Goal: Task Accomplishment & Management: Manage account settings

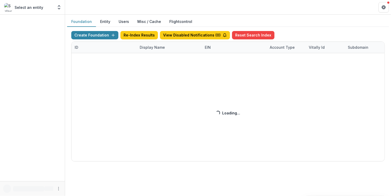
click at [154, 46] on div "Create Foundation Re-Index Results View Disabled Notifications ( 0 ) Reset Sear…" at bounding box center [227, 96] width 313 height 130
click at [150, 47] on div "Create Foundation Re-Index Results View Disabled Notifications ( 0 ) Reset Sear…" at bounding box center [227, 96] width 313 height 130
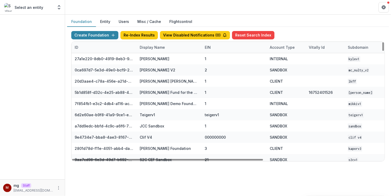
click at [153, 46] on div "Display Name" at bounding box center [152, 46] width 31 height 5
click at [155, 57] on input at bounding box center [168, 58] width 62 height 8
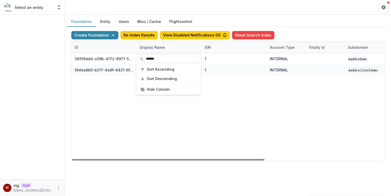
type input "******"
click at [243, 12] on header at bounding box center [228, 7] width 326 height 14
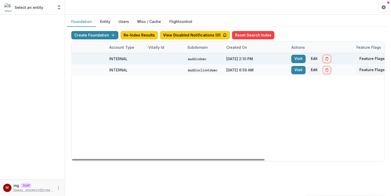
scroll to position [0, 194]
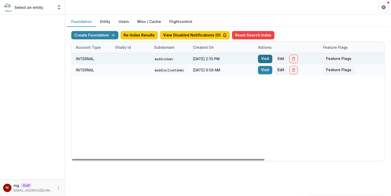
click at [267, 59] on link "Visit" at bounding box center [265, 59] width 14 height 8
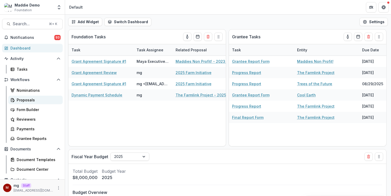
click at [27, 102] on link "Proposals" at bounding box center [35, 99] width 54 height 9
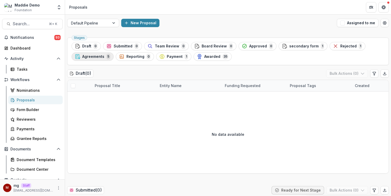
click at [103, 56] on span "Agreements" at bounding box center [93, 56] width 22 height 4
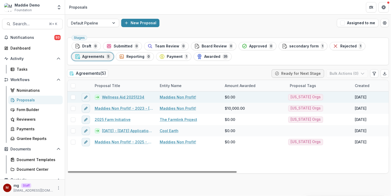
click at [72, 98] on span at bounding box center [73, 97] width 5 height 5
click at [349, 73] on button "Bulk Actions ( 1 )" at bounding box center [347, 73] width 41 height 8
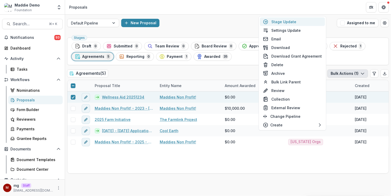
click at [292, 20] on button "Stage Update" at bounding box center [292, 21] width 65 height 9
select select "**********"
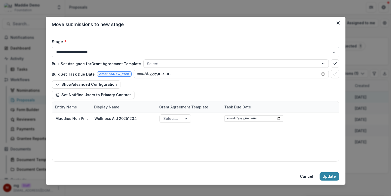
click at [141, 56] on select "**********" at bounding box center [195, 52] width 287 height 10
select select "********"
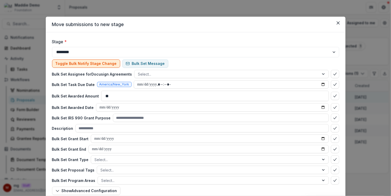
click at [111, 63] on button "Toggle Bulk Notify Stage Change" at bounding box center [86, 63] width 68 height 8
click at [142, 64] on button "Bulk Set Message" at bounding box center [145, 63] width 46 height 8
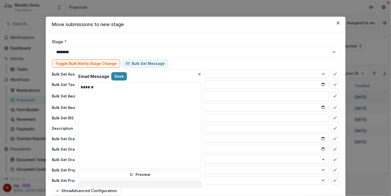
scroll to position [188, 0]
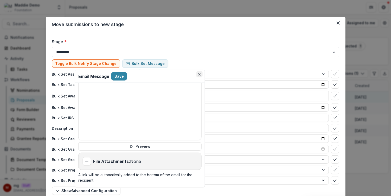
click at [199, 75] on button "Close" at bounding box center [199, 74] width 6 height 6
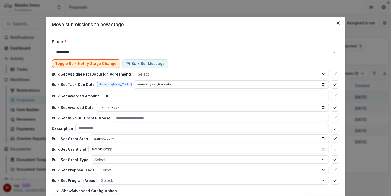
click at [98, 63] on button "Toggle Bulk Notify Stage Change" at bounding box center [86, 63] width 68 height 8
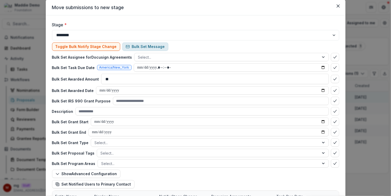
scroll to position [74, 0]
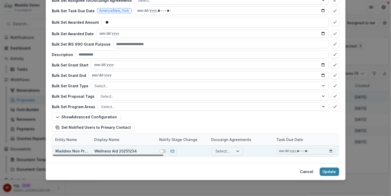
click at [164, 151] on span at bounding box center [162, 151] width 7 height 4
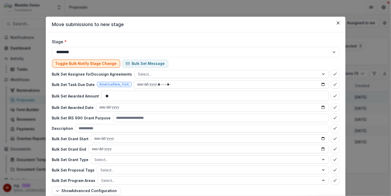
click at [90, 63] on button "Toggle Bulk Notify Stage Change" at bounding box center [86, 63] width 68 height 8
